Goal: Communication & Community: Share content

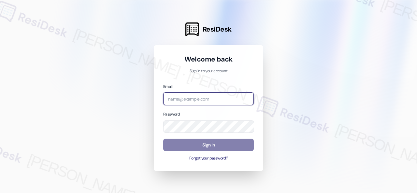
click at [188, 99] on input "email" at bounding box center [208, 98] width 90 height 13
paste input "automated-surveys-birchstone_residential-resen.fifteen@birchstone_[DOMAIN_NAME]"
type input "automated-surveys-birchstone_residential-resen.fifteen@birchstone_[DOMAIN_NAME]"
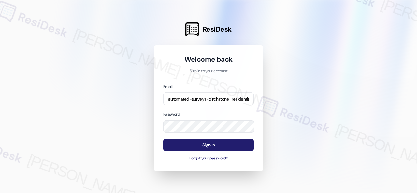
click at [198, 144] on button "Sign In" at bounding box center [208, 145] width 90 height 13
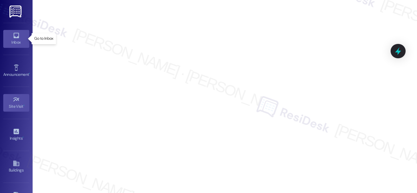
click at [14, 35] on icon at bounding box center [16, 35] width 7 height 7
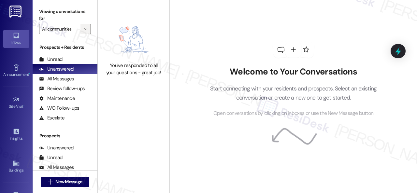
click at [87, 29] on icon "" at bounding box center [86, 28] width 4 height 5
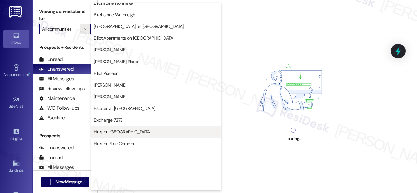
scroll to position [195, 0]
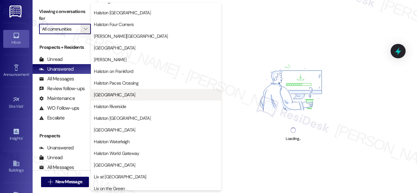
click at [121, 93] on span "[GEOGRAPHIC_DATA]" at bounding box center [114, 94] width 41 height 7
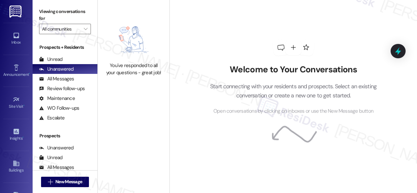
type input "[GEOGRAPHIC_DATA]"
click at [16, 75] on div "Announcement •" at bounding box center [16, 74] width 33 height 7
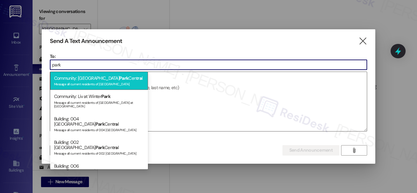
type input "park"
click at [88, 82] on div "Message all current residents of [GEOGRAPHIC_DATA]" at bounding box center [99, 84] width 90 height 6
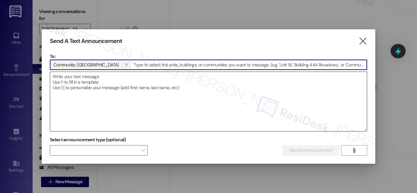
click at [127, 81] on textarea at bounding box center [208, 101] width 316 height 59
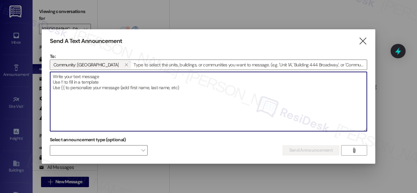
paste textarea "Hi {{first_name}}, hope you’re having a great day! Based on the feedback we’ve …"
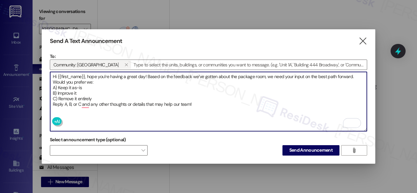
click at [99, 78] on textarea "Hi {{first_name}}, hope you’re having a great day! Based on the feedback we’ve …" at bounding box center [208, 101] width 316 height 59
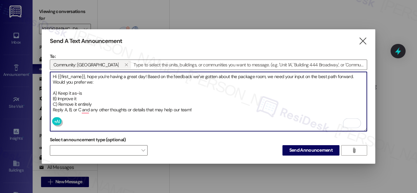
click at [111, 104] on textarea "Hi {{first_name}}, hope you’re having a great day! Based on the feedback we’ve …" at bounding box center [208, 101] width 316 height 59
click at [104, 103] on textarea "Hi {{first_name}}, hope you’re having a great day! Based on the feedback we’ve …" at bounding box center [208, 101] width 316 height 59
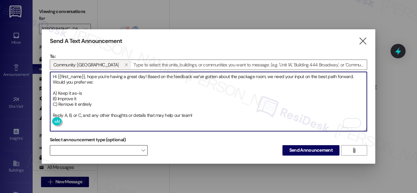
type textarea "Hi {{first_name}}, hope you’re having a great day! Based on the feedback we’ve …"
click at [118, 152] on span at bounding box center [99, 150] width 98 height 10
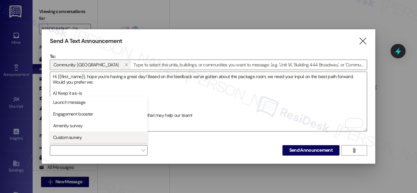
click at [68, 138] on span "Custom survey" at bounding box center [67, 137] width 29 height 7
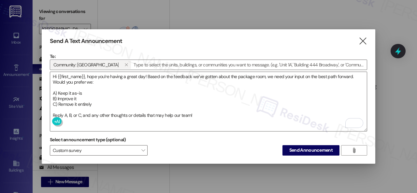
click at [173, 145] on div "Select announcement type (optional) Custom survey  Send Announcement " at bounding box center [208, 145] width 317 height 21
click at [308, 150] on span "Send Announcement" at bounding box center [310, 150] width 43 height 7
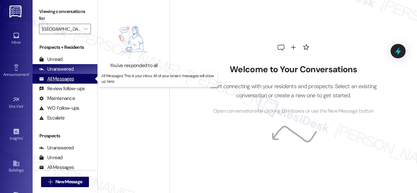
click at [54, 77] on div "All Messages" at bounding box center [56, 79] width 35 height 7
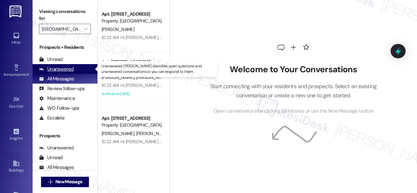
click at [62, 70] on div "Unanswered" at bounding box center [56, 69] width 35 height 7
